Goal: Task Accomplishment & Management: Manage account settings

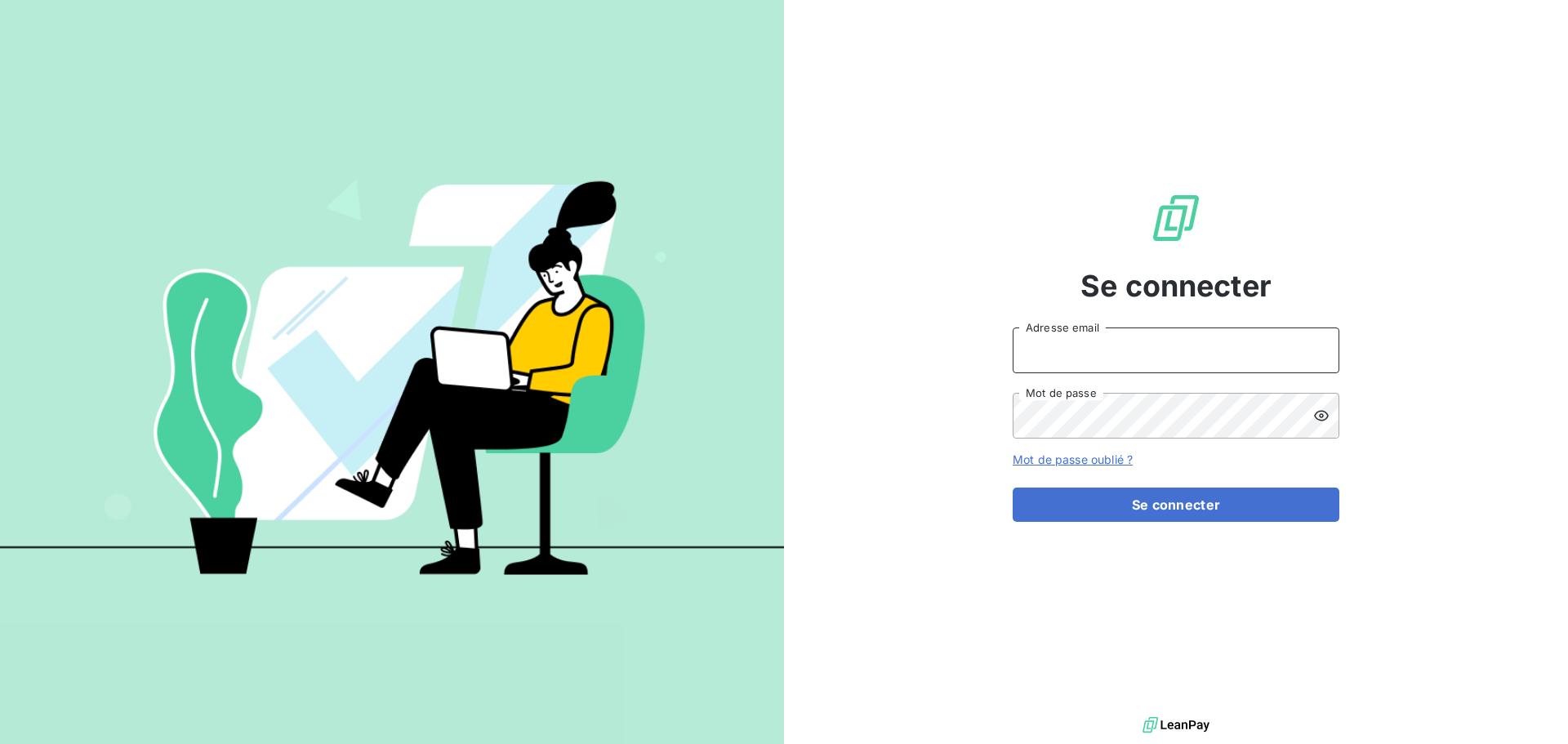
click at [1086, 347] on input "Adresse email" at bounding box center [1175, 351] width 327 height 46
click at [942, 136] on div "Se connecter Adresse email Mot de passe Mot de passe oublié ? Se connecter" at bounding box center [1175, 356] width 784 height 713
click at [1105, 353] on input "Adresse email" at bounding box center [1175, 351] width 327 height 46
type input "[EMAIL_ADDRESS][DOMAIN_NAME]"
click at [1012, 487] on button "Se connecter" at bounding box center [1175, 505] width 327 height 35
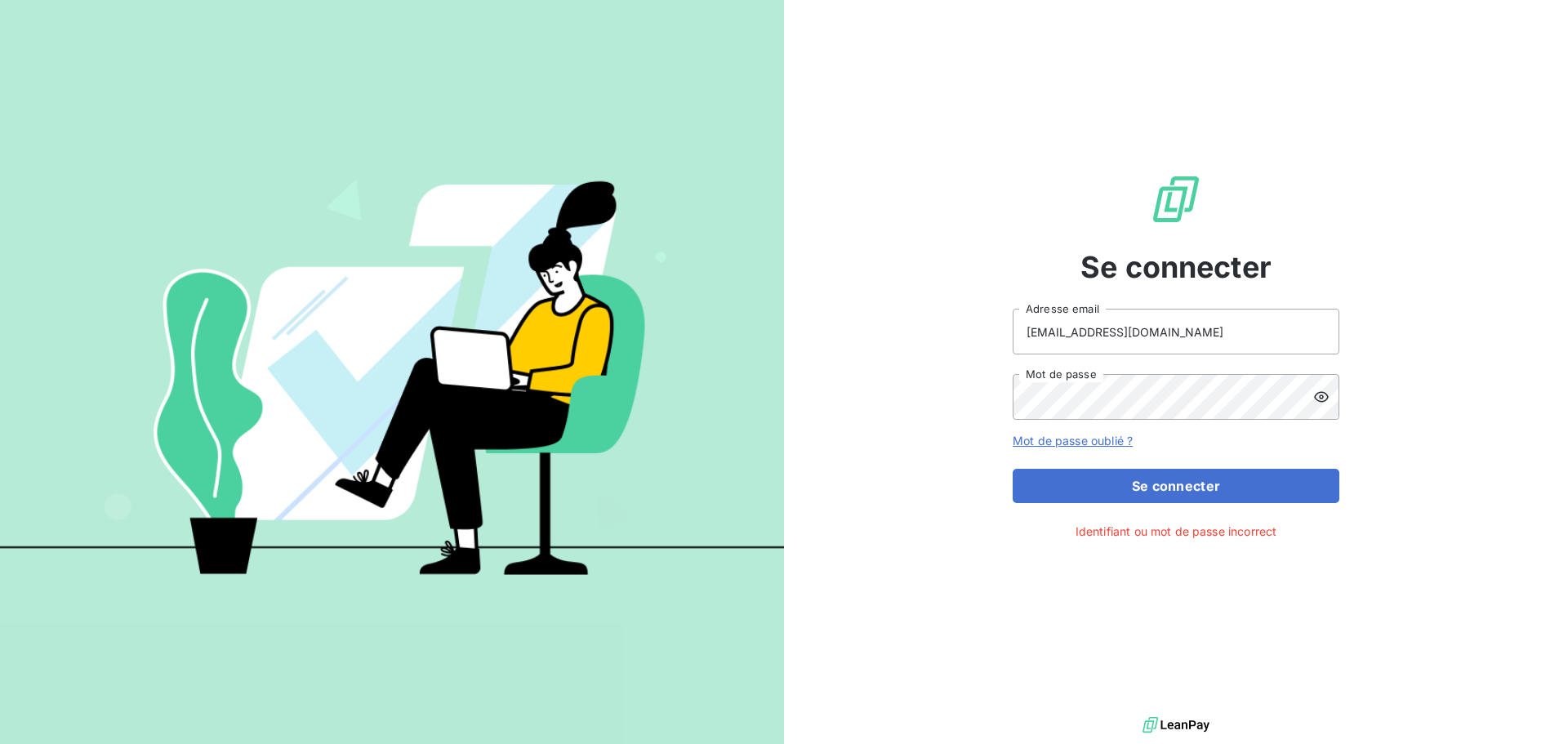
click at [1324, 403] on icon at bounding box center [1321, 397] width 16 height 16
click at [1012, 468] on button "Se connecter" at bounding box center [1175, 486] width 327 height 35
